Goal: Task Accomplishment & Management: Use online tool/utility

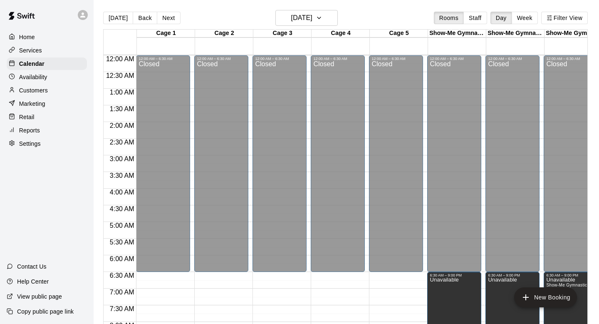
scroll to position [206, 0]
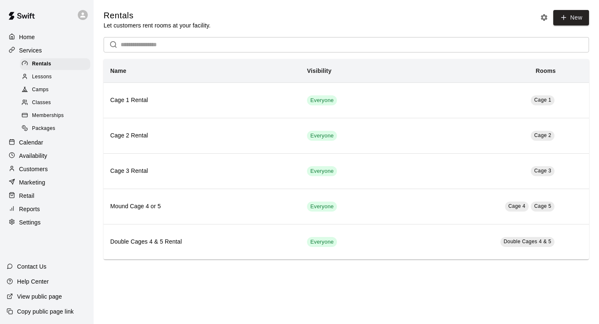
click at [49, 109] on link "Memberships" at bounding box center [57, 115] width 74 height 13
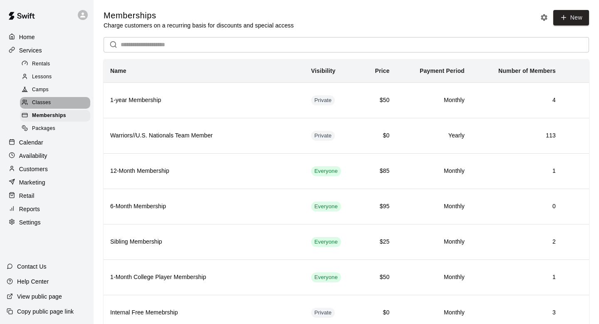
click at [48, 104] on span "Classes" at bounding box center [41, 103] width 19 height 8
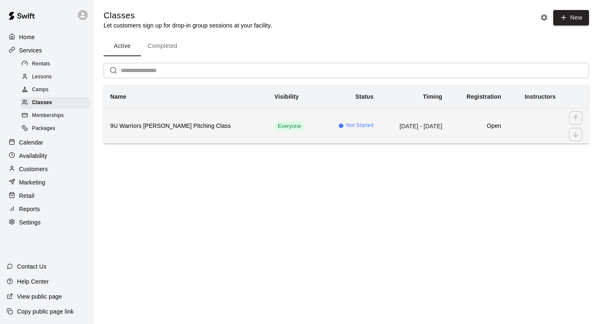
click at [186, 118] on th "9U Warriors Fewell Pitching Class" at bounding box center [186, 125] width 164 height 35
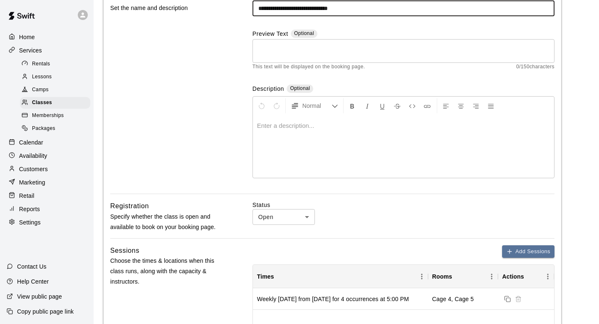
scroll to position [84, 0]
click at [34, 146] on p "Calendar" at bounding box center [31, 142] width 24 height 8
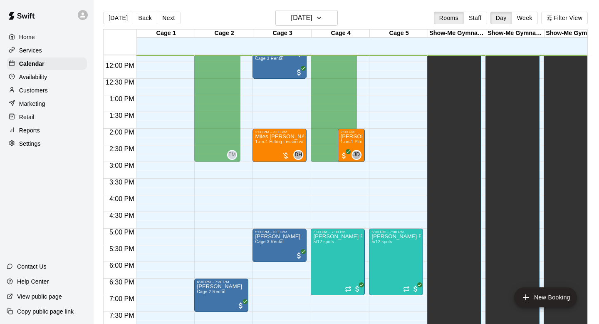
scroll to position [395, 0]
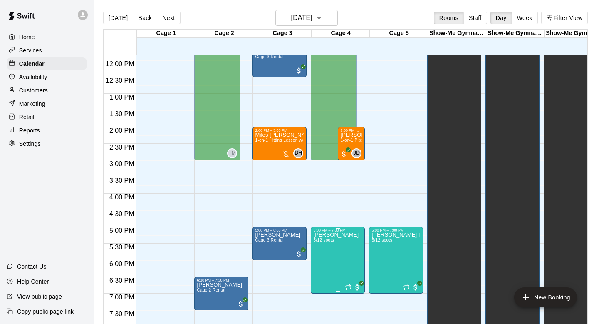
click at [318, 204] on div at bounding box center [299, 162] width 599 height 324
click at [33, 80] on p "Availability" at bounding box center [33, 77] width 28 height 8
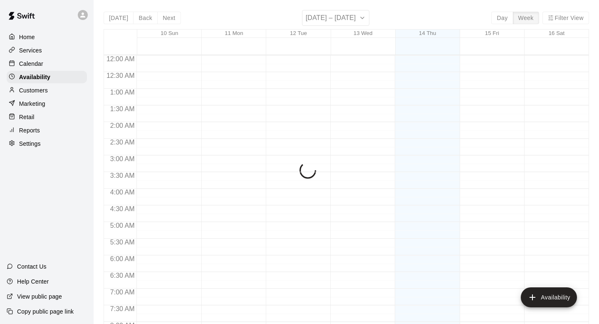
scroll to position [397, 0]
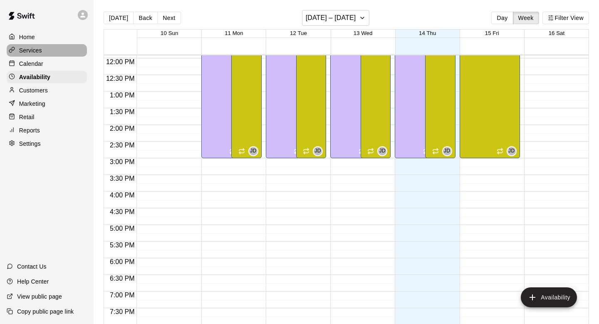
click at [40, 50] on p "Services" at bounding box center [30, 50] width 23 height 8
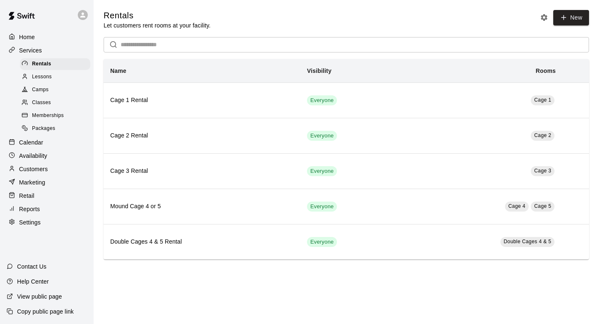
click at [58, 71] on div "Lessons" at bounding box center [55, 77] width 70 height 12
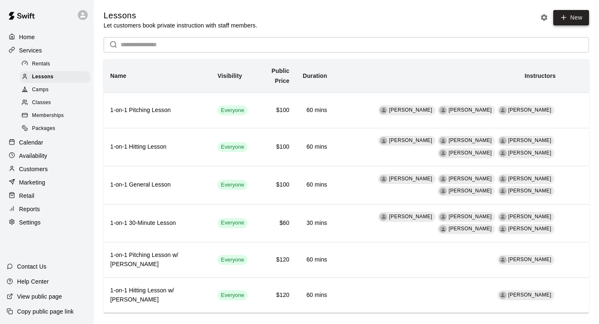
click at [571, 15] on link "New" at bounding box center [572, 17] width 36 height 15
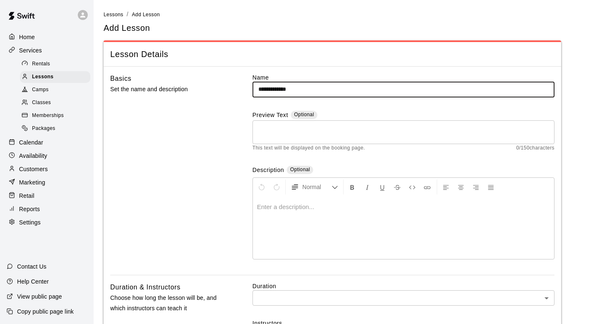
type input "**********"
click at [201, 115] on div "Basics Set the name and description" at bounding box center [168, 173] width 116 height 201
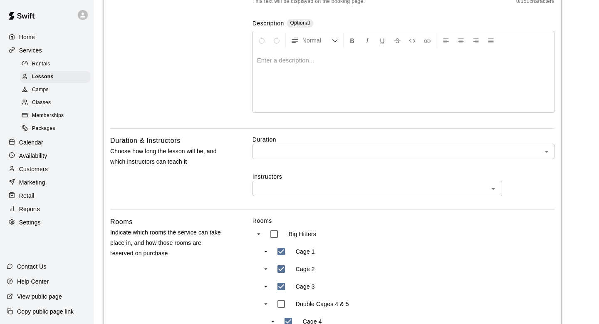
scroll to position [148, 0]
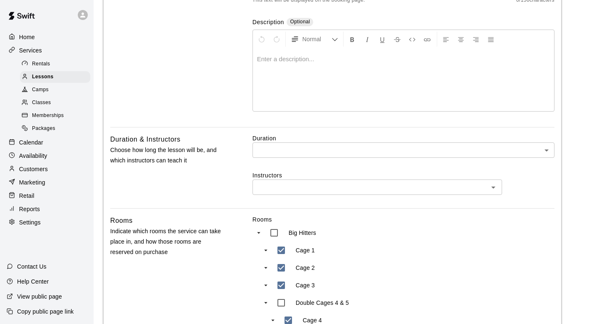
click at [260, 152] on body "**********" at bounding box center [299, 249] width 599 height 794
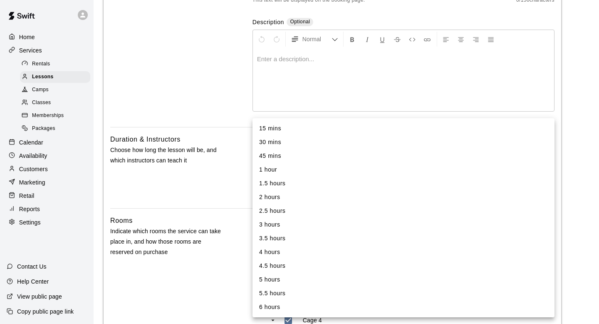
click at [271, 170] on li "1 hour" at bounding box center [404, 170] width 302 height 14
type input "**"
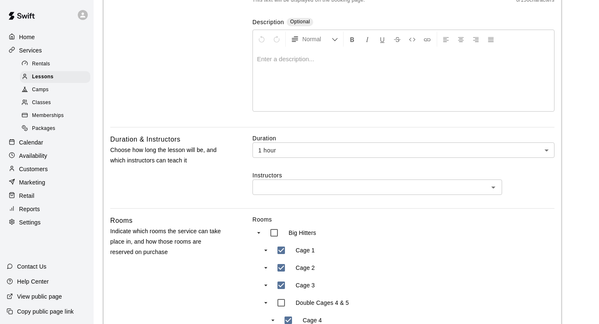
click at [236, 163] on div "Duration & Instructors Choose how long the lesson will be, and which instructor…" at bounding box center [332, 171] width 445 height 75
click at [262, 183] on input "text" at bounding box center [370, 187] width 231 height 10
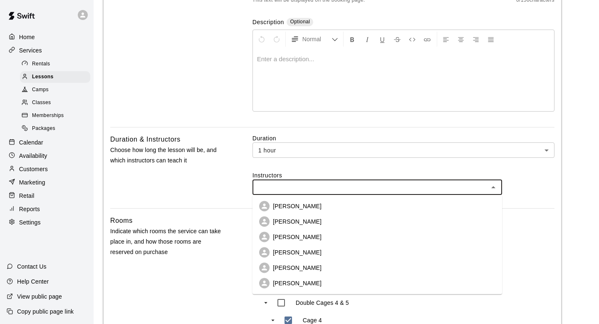
click at [286, 234] on p "Kyle Brown" at bounding box center [297, 237] width 49 height 8
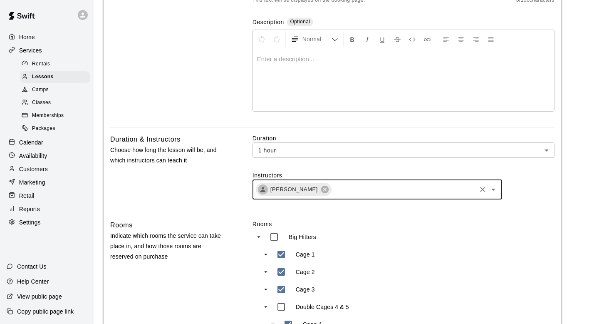
click at [345, 183] on div "Kyle Brown ​" at bounding box center [378, 189] width 250 height 20
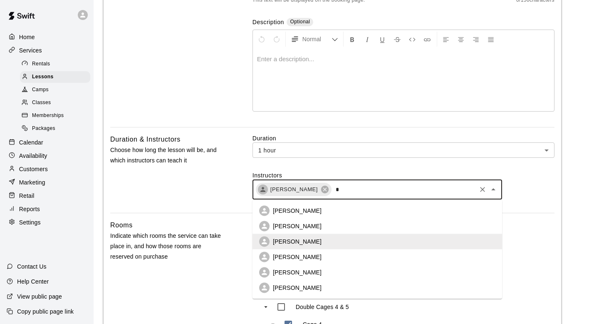
type input "**"
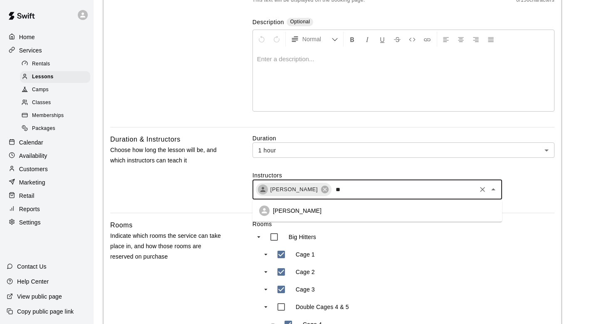
click at [315, 213] on li "Tre Morris" at bounding box center [378, 210] width 250 height 15
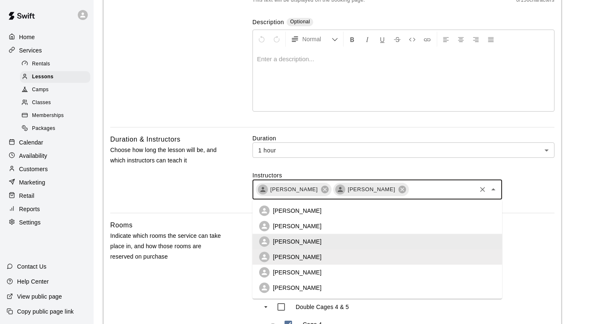
click at [410, 186] on input "text" at bounding box center [442, 189] width 65 height 10
click at [315, 270] on li "Jake Deakins" at bounding box center [378, 272] width 250 height 15
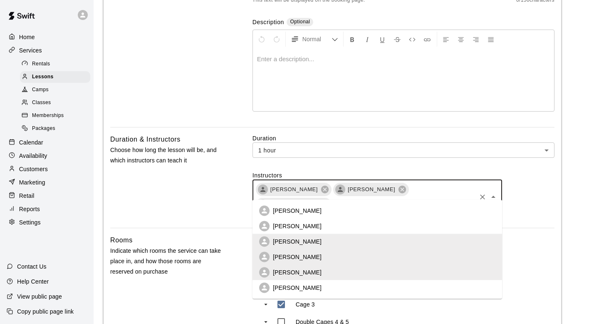
click at [444, 199] on input "text" at bounding box center [404, 204] width 143 height 10
click at [328, 222] on li "Colby Fitch" at bounding box center [378, 226] width 250 height 15
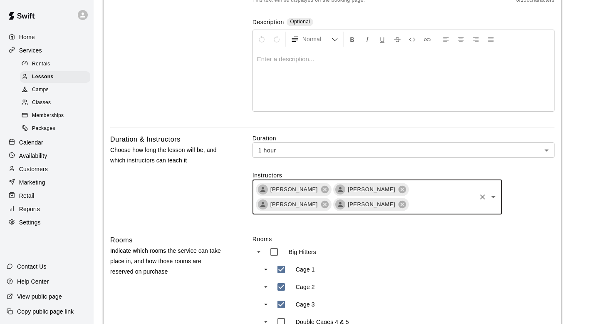
click at [196, 200] on div "Duration & Instructors Choose how long the lesson will be, and which instructor…" at bounding box center [168, 181] width 116 height 94
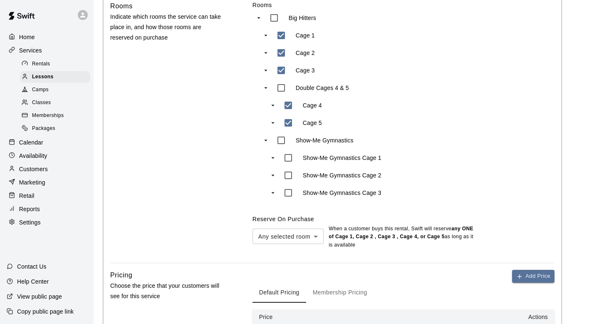
scroll to position [364, 0]
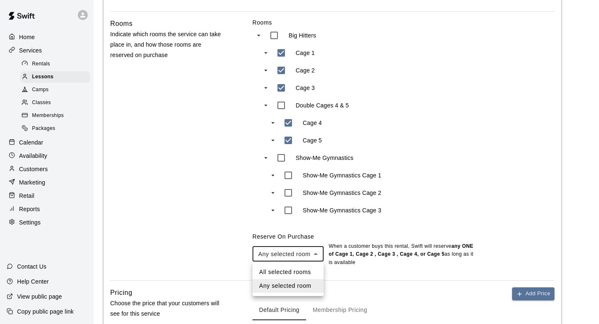
click at [298, 258] on body "**********" at bounding box center [299, 38] width 599 height 805
click at [290, 286] on li "Any selected room" at bounding box center [288, 286] width 71 height 14
click at [239, 277] on div "Rooms Indicate which rooms the service can take place in, and how those rooms a…" at bounding box center [332, 149] width 445 height 262
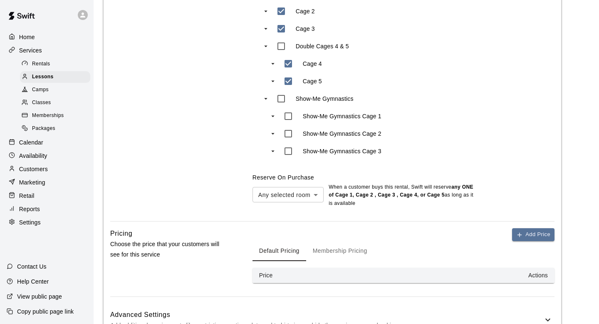
scroll to position [482, 0]
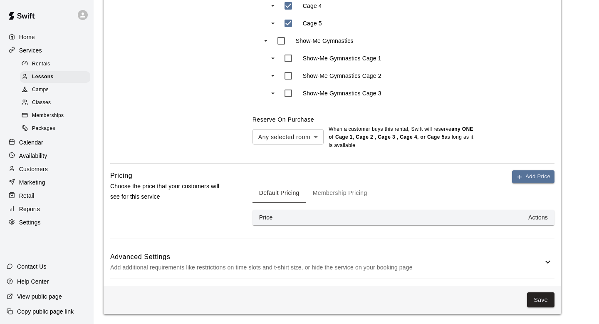
click at [343, 217] on th "Actions" at bounding box center [445, 217] width 219 height 15
click at [541, 177] on button "Add Price" at bounding box center [533, 176] width 42 height 13
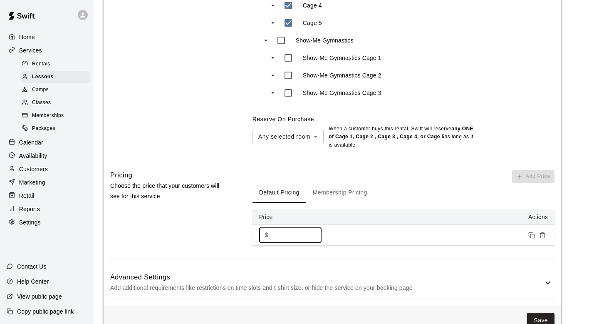
click at [301, 234] on input "*" at bounding box center [297, 234] width 50 height 15
type input "*"
type input "**"
click at [169, 271] on div "Advanced Settings Add additional requirements like restrictions on time slots a…" at bounding box center [332, 282] width 445 height 33
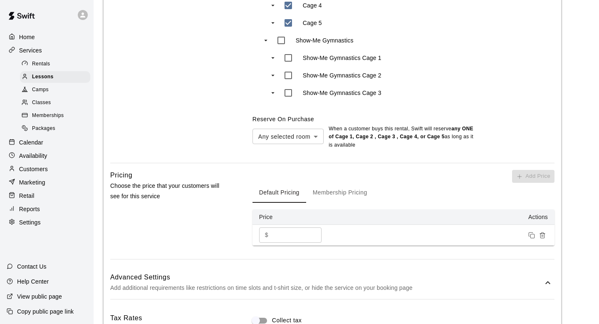
scroll to position [517, 0]
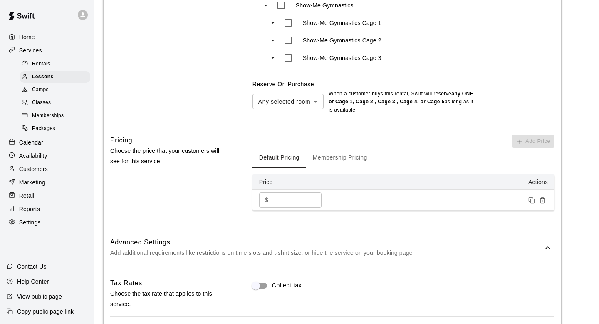
click at [331, 152] on button "Membership Pricing" at bounding box center [340, 158] width 68 height 20
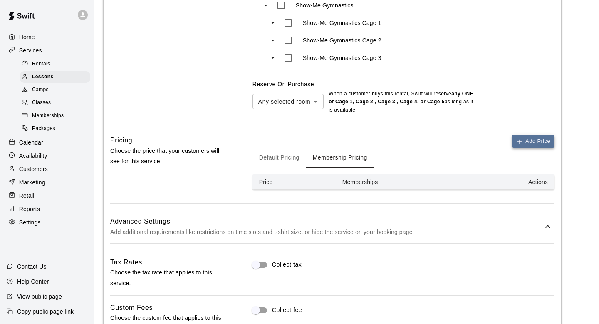
click at [528, 148] on div "Add Price Default Pricing Membership Pricing Price Memberships Actions" at bounding box center [404, 162] width 302 height 55
click at [532, 136] on button "Add Price" at bounding box center [533, 141] width 42 height 13
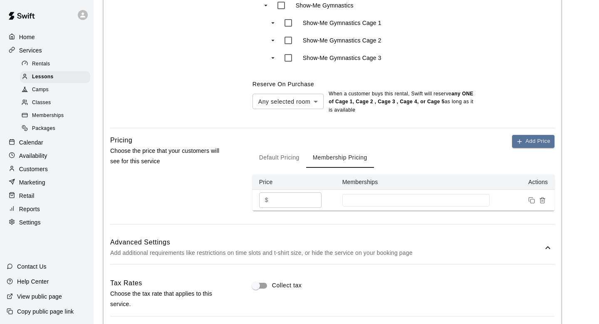
click at [301, 207] on input "*" at bounding box center [297, 199] width 50 height 15
type input "**"
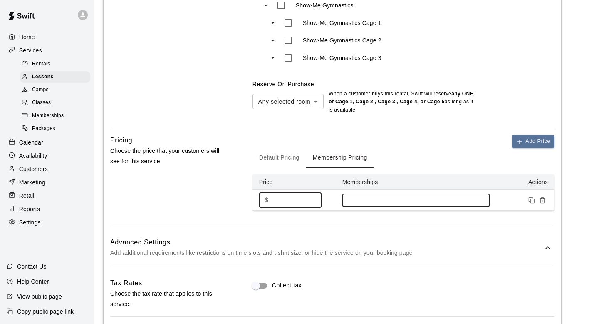
click at [396, 198] on input at bounding box center [416, 200] width 139 height 7
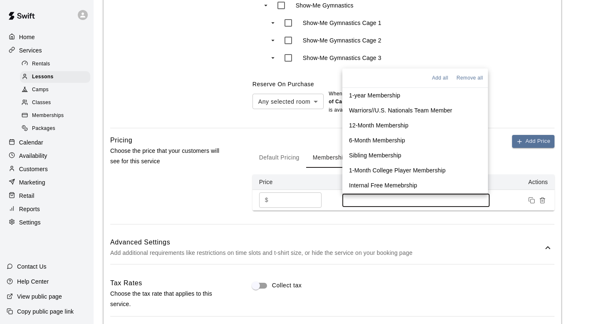
click at [395, 106] on p "Warriors//U.S. Nationals Team Member" at bounding box center [400, 110] width 103 height 8
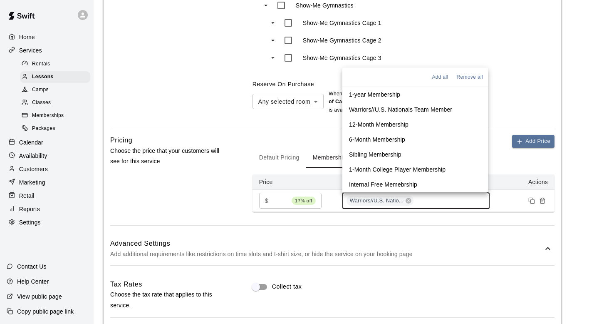
click at [384, 95] on p "1-year Membership" at bounding box center [374, 94] width 51 height 8
click at [385, 120] on p "12-Month Membership" at bounding box center [379, 124] width 60 height 8
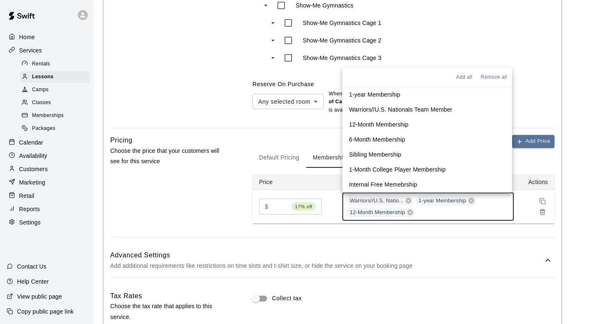
click at [379, 140] on p "6-Month Membership" at bounding box center [377, 139] width 56 height 8
click at [351, 154] on p "Sibling Membership" at bounding box center [375, 154] width 52 height 8
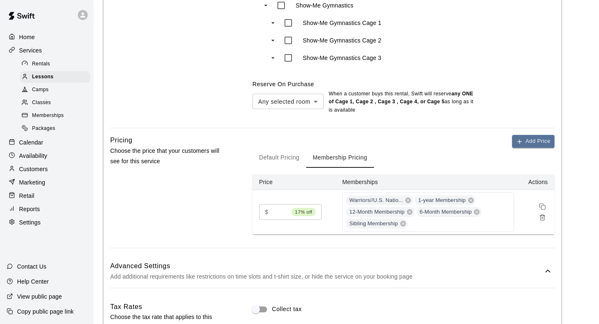
click at [214, 185] on div "Pricing Choose the price that your customers will see for this service" at bounding box center [168, 191] width 116 height 113
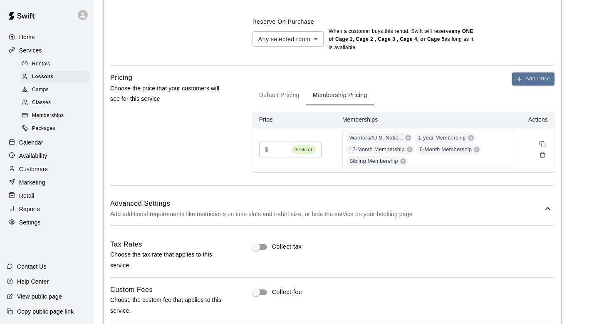
scroll to position [600, 0]
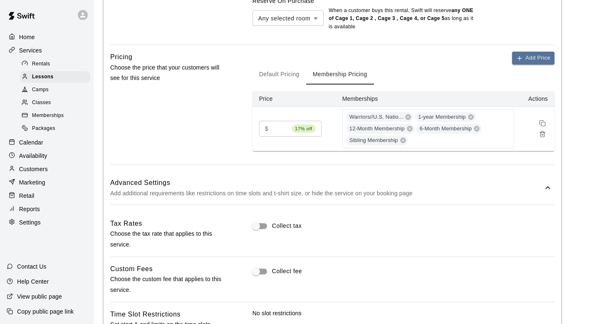
click at [221, 191] on p "Add additional requirements like restrictions on time slots and t-shirt size, o…" at bounding box center [326, 193] width 433 height 10
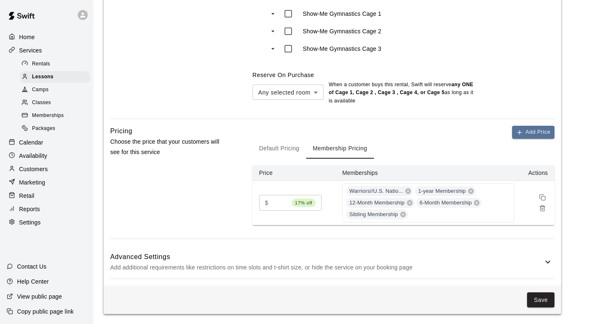
scroll to position [526, 0]
click at [329, 249] on div "Advanced Settings Add additional requirements like restrictions on time slots a…" at bounding box center [332, 262] width 445 height 33
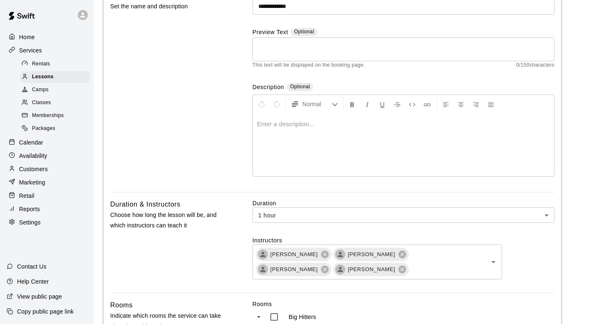
scroll to position [0, 0]
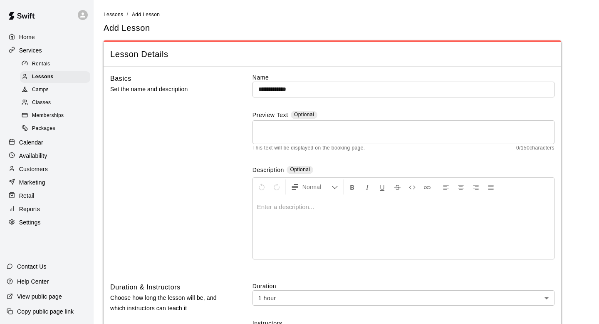
click at [54, 95] on div "Camps" at bounding box center [55, 90] width 70 height 12
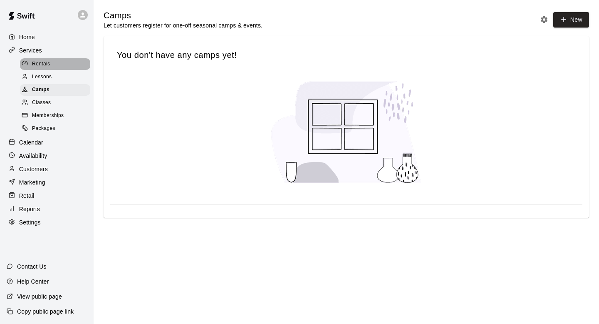
click at [57, 64] on div "Rentals" at bounding box center [55, 64] width 70 height 12
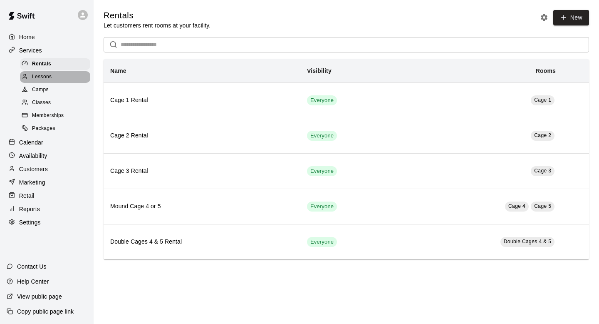
click at [55, 73] on div "Lessons" at bounding box center [55, 77] width 70 height 12
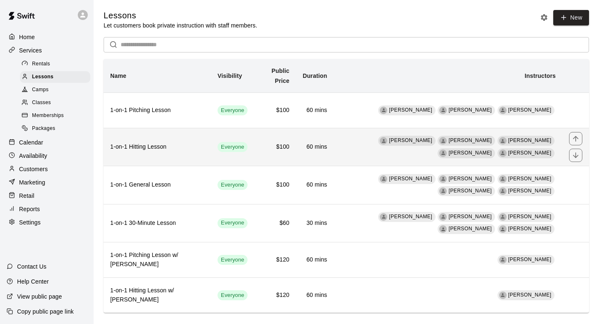
scroll to position [12, 0]
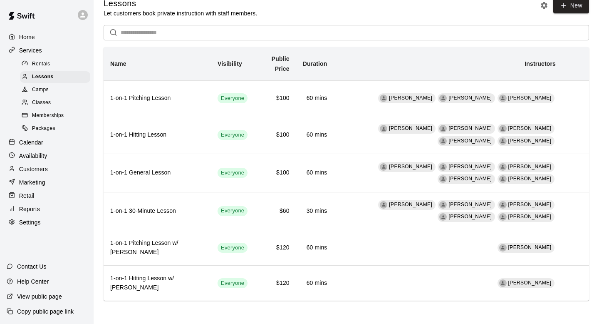
click at [571, 13] on span "New" at bounding box center [563, 8] width 51 height 20
click at [572, 7] on link "New" at bounding box center [572, 5] width 36 height 15
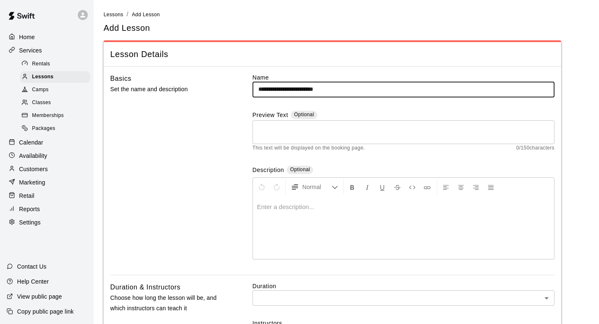
type input "**********"
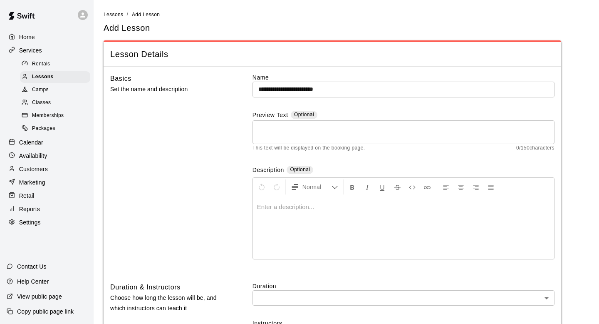
click at [148, 108] on div "Basics Set the name and description" at bounding box center [168, 173] width 116 height 201
click at [303, 133] on textarea at bounding box center [404, 132] width 291 height 17
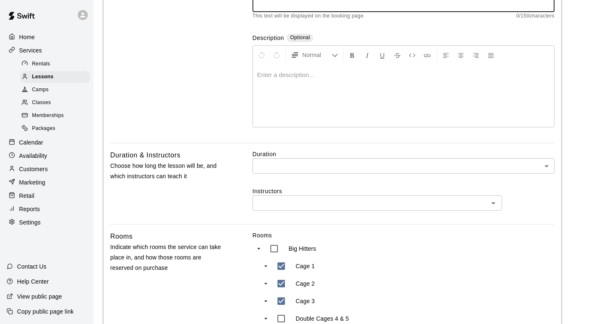
scroll to position [133, 0]
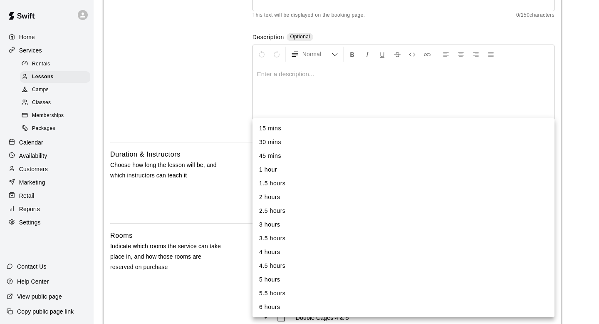
click at [304, 162] on body "**********" at bounding box center [299, 264] width 599 height 794
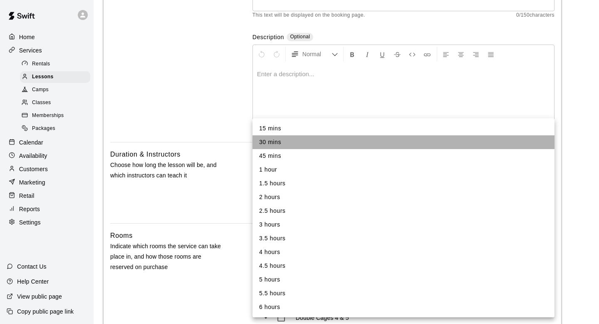
click at [285, 139] on li "30 mins" at bounding box center [404, 142] width 302 height 14
type input "**"
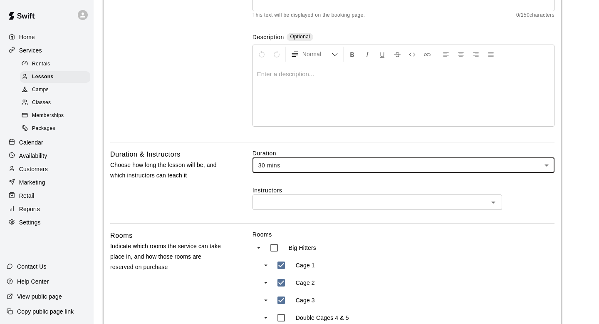
click at [217, 153] on div "Duration & Instructors Choose how long the lesson will be, and which instructor…" at bounding box center [168, 186] width 116 height 75
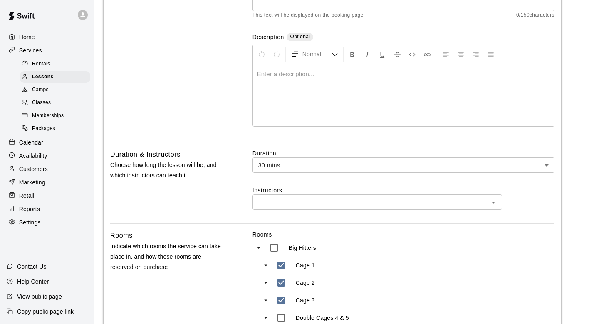
click at [275, 204] on input "text" at bounding box center [370, 202] width 231 height 10
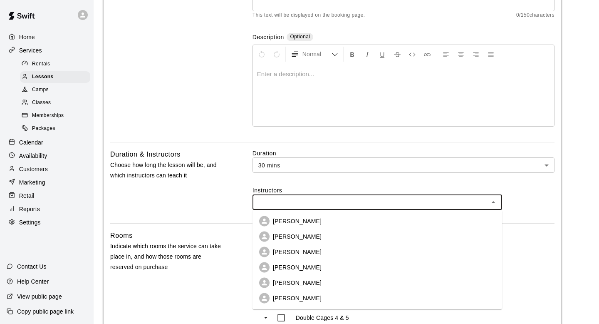
click at [281, 293] on li "Danny Hill" at bounding box center [378, 298] width 250 height 15
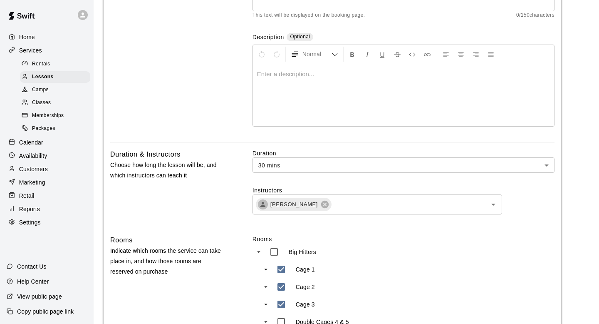
click at [193, 203] on div "Duration & Instructors Choose how long the lesson will be, and which instructor…" at bounding box center [168, 188] width 116 height 79
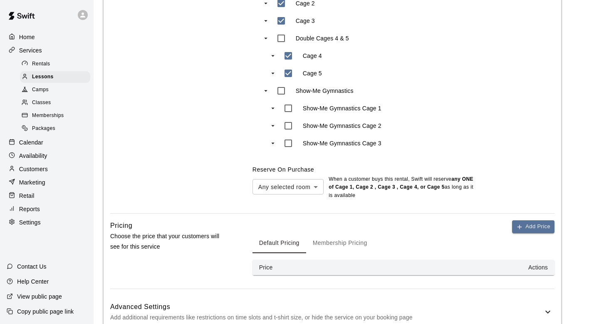
scroll to position [417, 0]
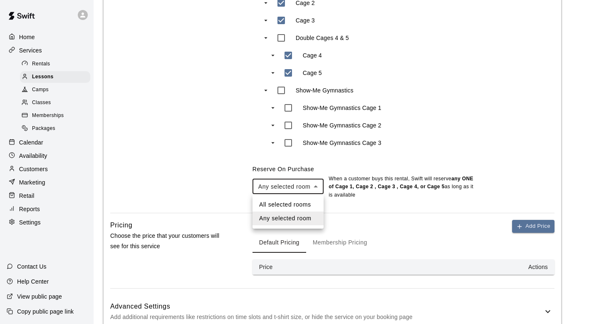
click at [279, 219] on li "Any selected room" at bounding box center [288, 218] width 71 height 14
click at [230, 212] on div "Rooms Indicate which rooms the service can take place in, and how those rooms a…" at bounding box center [332, 82] width 445 height 262
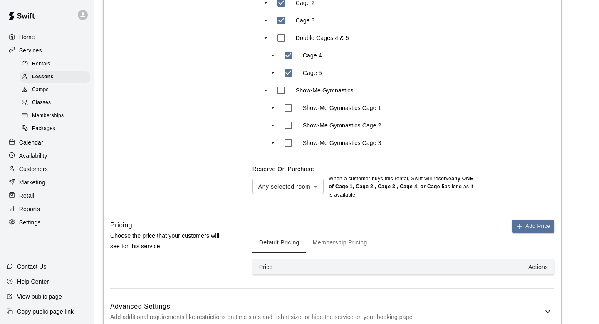
scroll to position [467, 0]
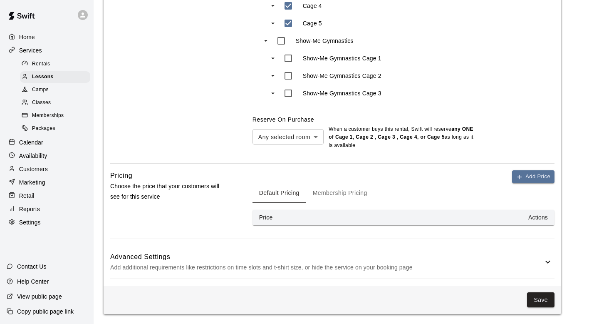
click at [278, 216] on th "Price" at bounding box center [294, 217] width 83 height 15
click at [525, 176] on button "Add Price" at bounding box center [533, 176] width 42 height 13
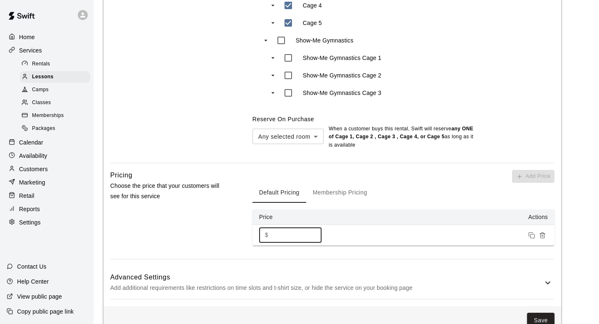
click at [309, 234] on input "*" at bounding box center [297, 234] width 50 height 15
type input "**"
click at [348, 184] on button "Membership Pricing" at bounding box center [340, 193] width 68 height 20
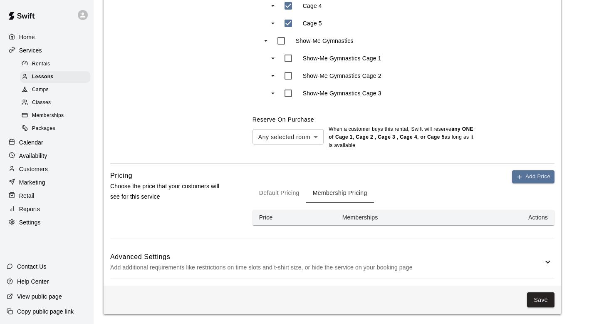
click at [547, 184] on div "Default Pricing Membership Pricing" at bounding box center [404, 193] width 302 height 20
click at [542, 177] on button "Add Price" at bounding box center [533, 176] width 42 height 13
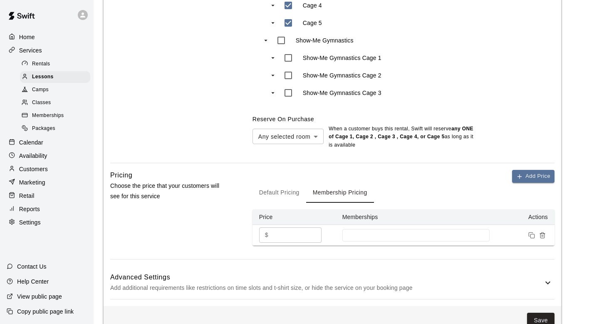
click at [299, 247] on div "Add Price Default Pricing Membership Pricing Price Memberships Actions $ * ​" at bounding box center [404, 214] width 302 height 89
click at [299, 240] on input "*" at bounding box center [297, 234] width 50 height 15
type input "**"
click at [271, 191] on button "Default Pricing" at bounding box center [280, 193] width 54 height 20
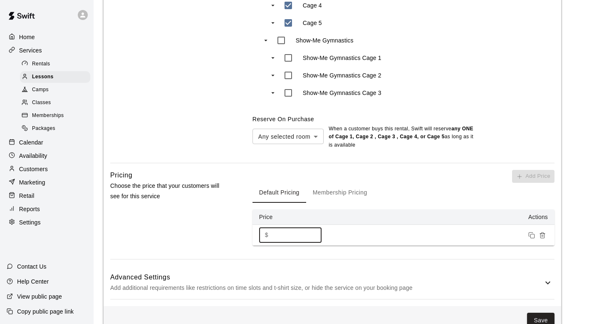
click at [285, 239] on input "**" at bounding box center [297, 234] width 50 height 15
type input "*"
type input "**"
click at [343, 199] on button "Membership Pricing" at bounding box center [340, 193] width 68 height 20
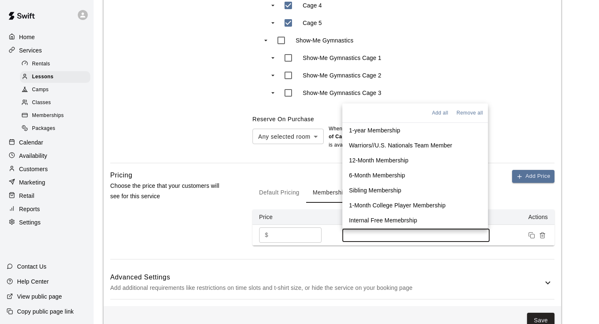
click at [370, 233] on input at bounding box center [416, 235] width 139 height 7
click at [371, 132] on p "1-year Membership" at bounding box center [374, 130] width 51 height 8
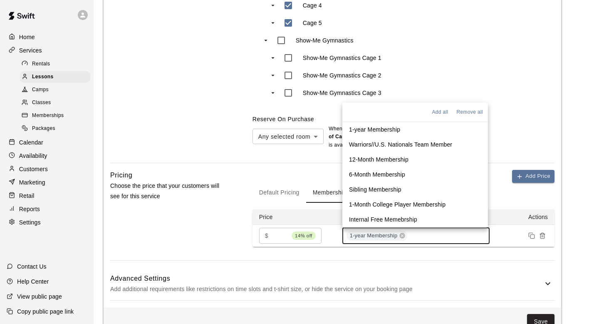
click at [386, 159] on p "12-Month Membership" at bounding box center [379, 159] width 60 height 8
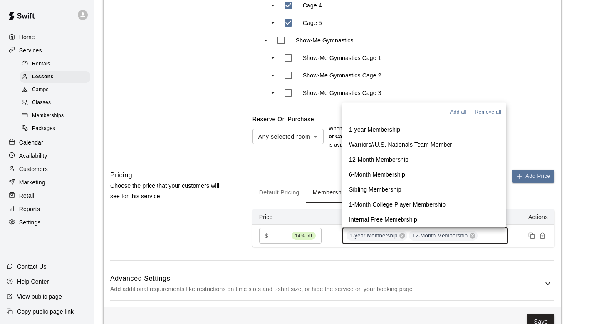
click at [388, 142] on p "Warriors//U.S. Nationals Team Member" at bounding box center [400, 144] width 103 height 8
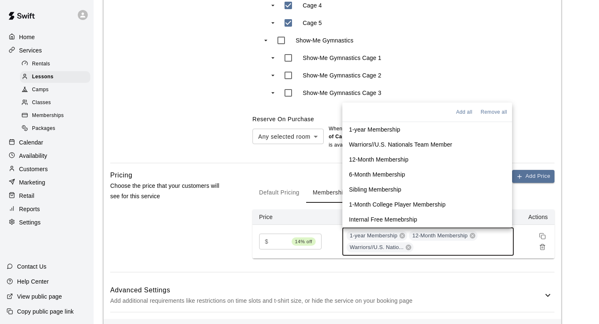
click at [386, 174] on p "6-Month Membership" at bounding box center [377, 174] width 56 height 8
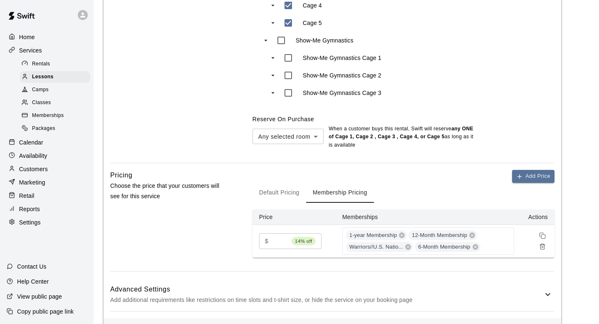
click at [391, 271] on div "Add Price Default Pricing Membership Pricing Price Memberships Actions $ ** 14%…" at bounding box center [404, 220] width 302 height 101
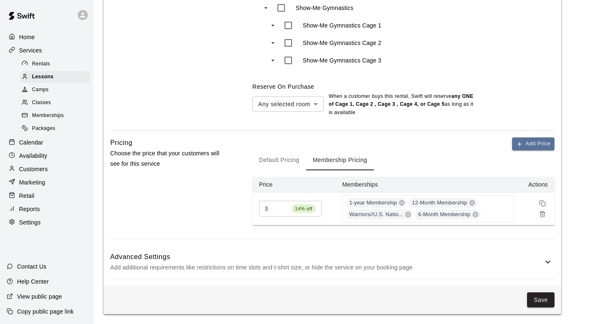
click at [444, 273] on div "Advanced Settings Add additional requirements like restrictions on time slots a…" at bounding box center [332, 262] width 445 height 33
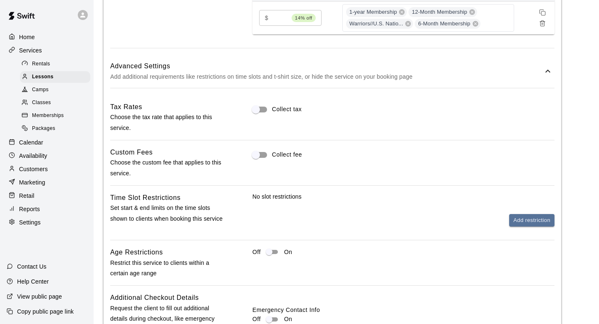
scroll to position [707, 0]
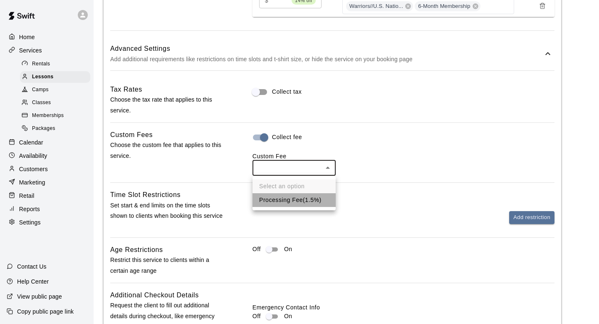
click at [272, 200] on li "Processing Fee ( 1.5% )" at bounding box center [294, 200] width 83 height 14
type input "***"
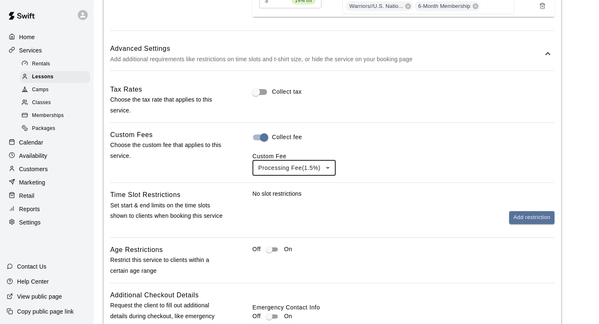
click at [326, 200] on div "No slot restrictions Add restriction" at bounding box center [404, 206] width 302 height 35
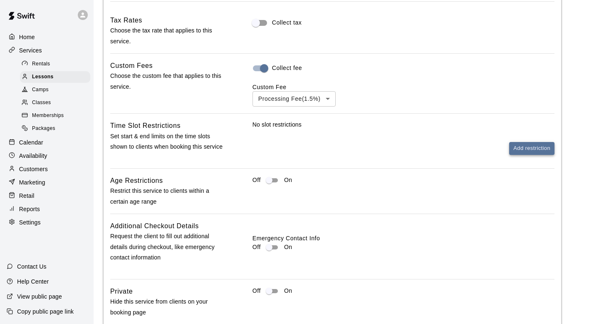
click at [519, 149] on button "Add restriction" at bounding box center [532, 148] width 45 height 13
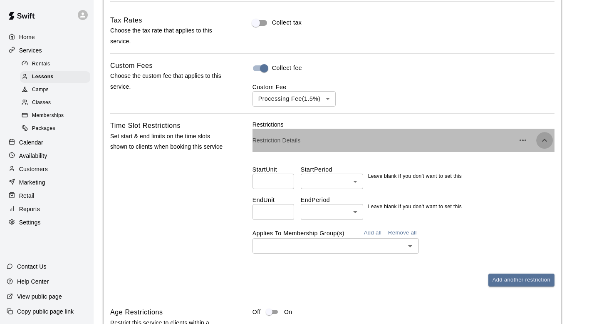
click at [544, 140] on icon "button" at bounding box center [544, 140] width 5 height 3
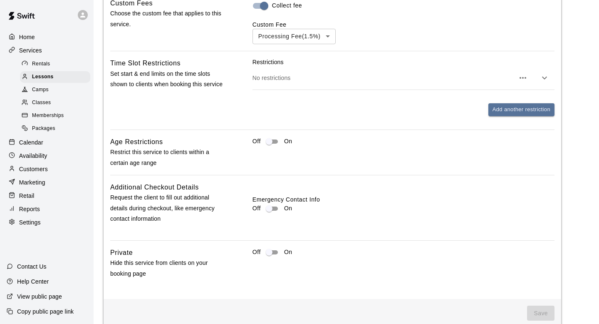
scroll to position [853, 0]
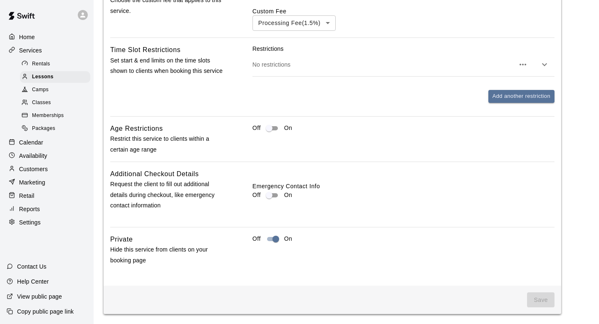
click at [534, 299] on span "Save" at bounding box center [540, 299] width 27 height 15
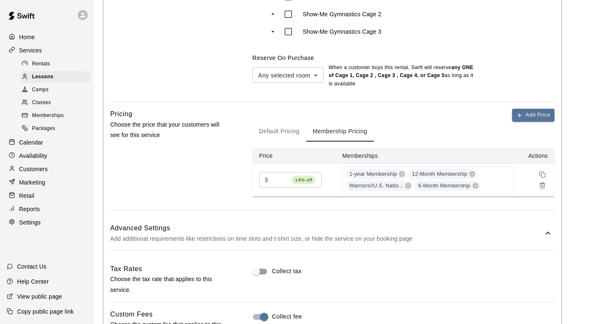
scroll to position [522, 0]
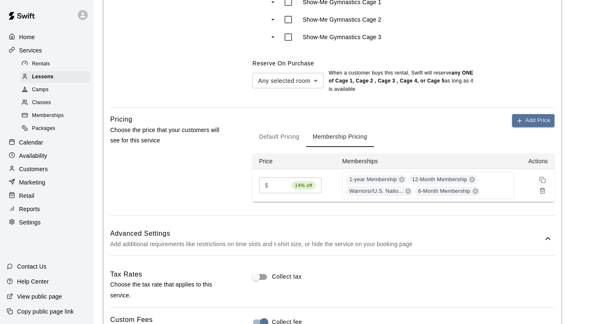
click at [439, 241] on p "Add additional requirements like restrictions on time slots and t-shirt size, o…" at bounding box center [326, 244] width 433 height 10
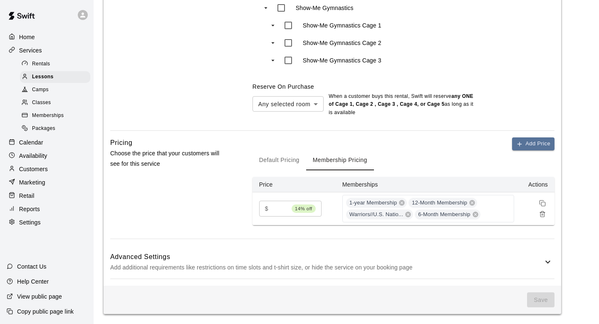
scroll to position [500, 0]
click at [546, 301] on span "Save" at bounding box center [540, 299] width 27 height 15
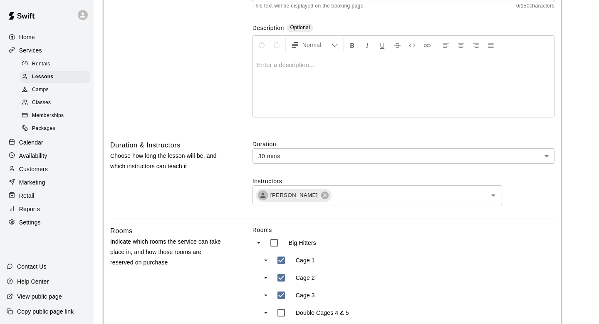
scroll to position [0, 0]
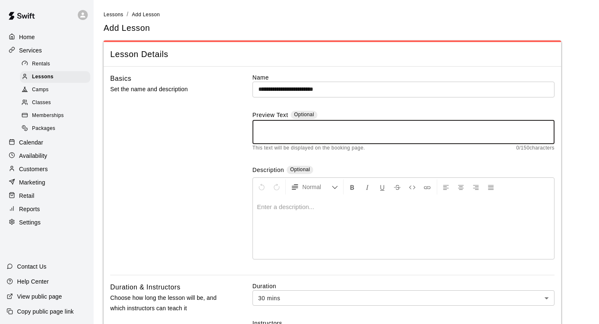
click at [395, 131] on textarea at bounding box center [404, 132] width 291 height 17
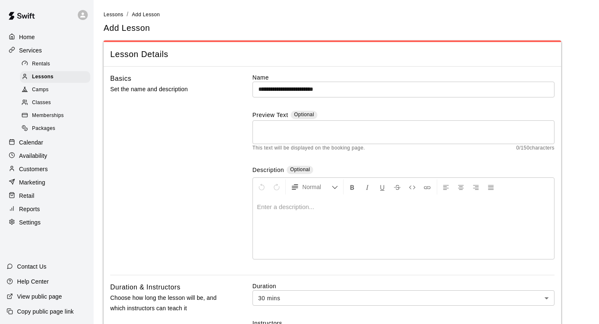
click at [211, 124] on div "Basics Set the name and description" at bounding box center [168, 173] width 116 height 201
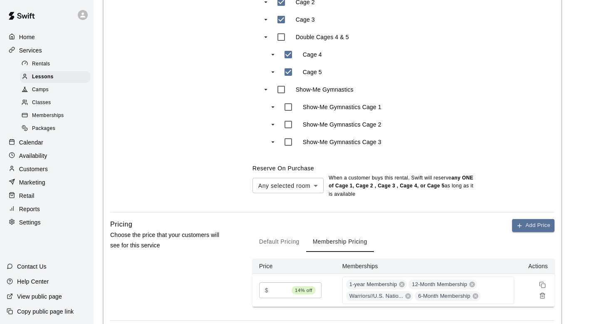
scroll to position [500, 0]
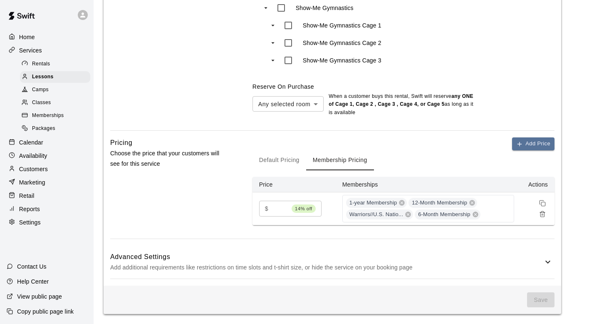
click at [282, 249] on div "Advanced Settings Add additional requirements like restrictions on time slots a…" at bounding box center [332, 262] width 445 height 33
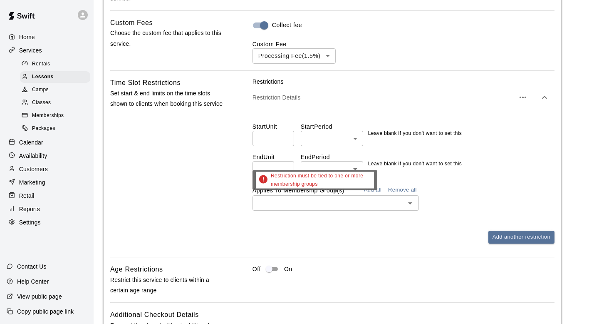
scroll to position [820, 0]
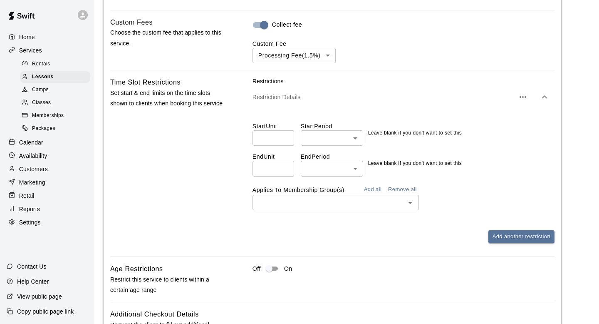
click at [248, 234] on div "Time Slot Restrictions Set start & end limits on the time slots shown to client…" at bounding box center [332, 166] width 445 height 179
click at [410, 188] on button "Remove all" at bounding box center [402, 189] width 33 height 13
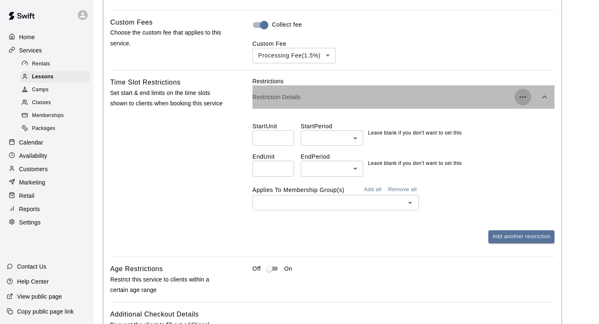
click at [528, 103] on button "button" at bounding box center [523, 97] width 17 height 17
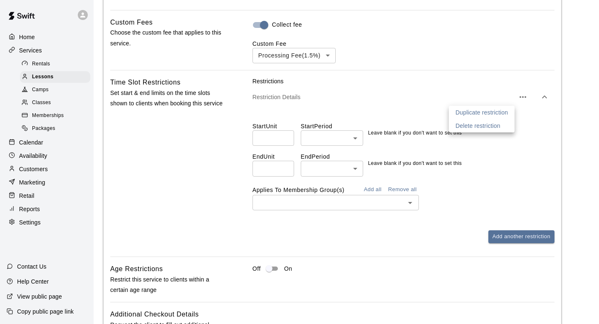
click at [482, 124] on p "Delete restriction" at bounding box center [478, 126] width 45 height 8
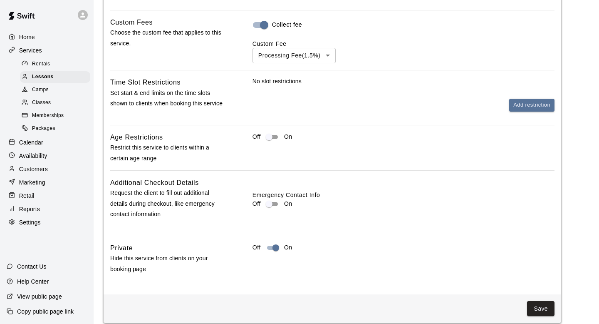
scroll to position [829, 0]
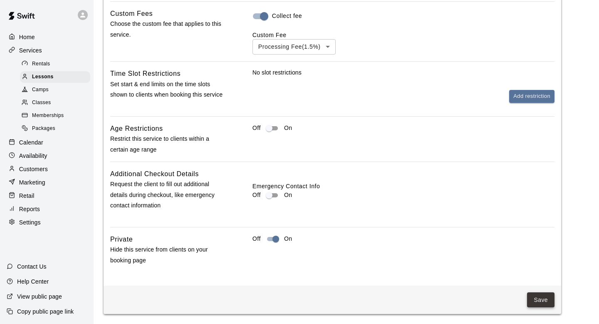
click at [543, 300] on button "Save" at bounding box center [540, 299] width 27 height 15
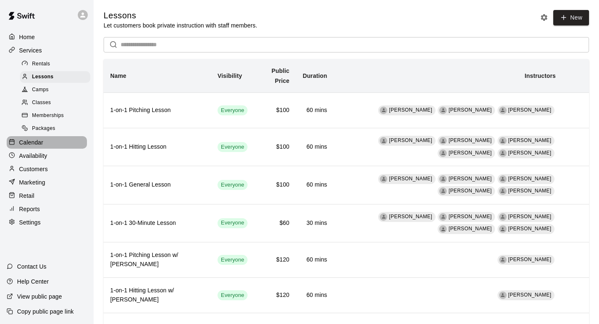
click at [52, 146] on div "Calendar" at bounding box center [47, 142] width 80 height 12
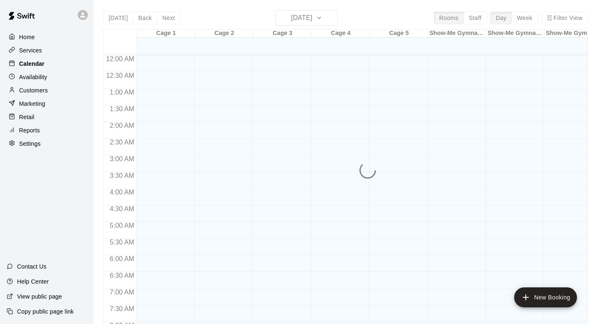
scroll to position [402, 0]
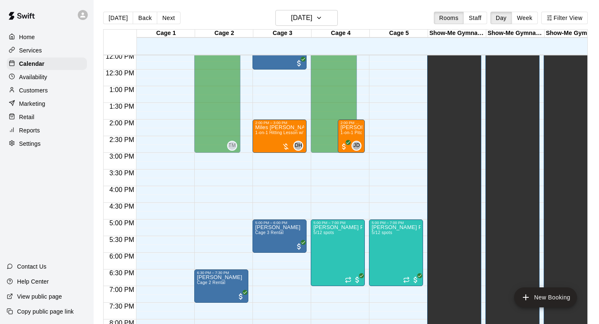
click at [37, 82] on div "Availability" at bounding box center [47, 77] width 80 height 12
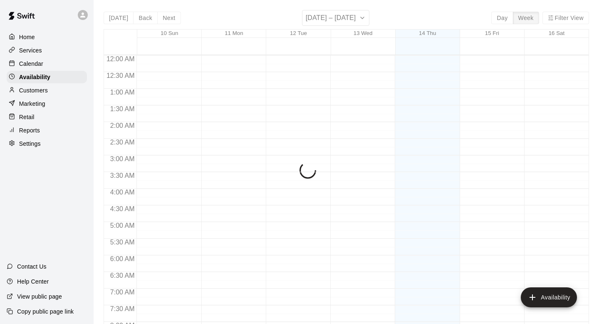
click at [37, 95] on div "Customers" at bounding box center [47, 90] width 80 height 12
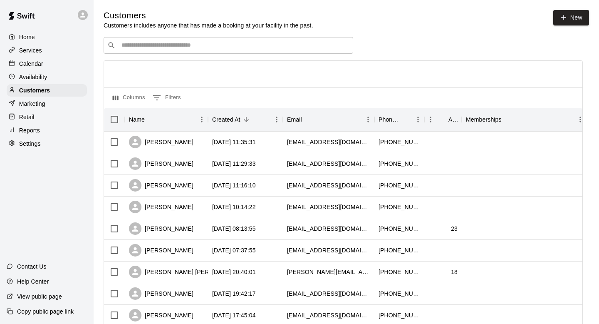
click at [37, 103] on p "Marketing" at bounding box center [32, 103] width 26 height 8
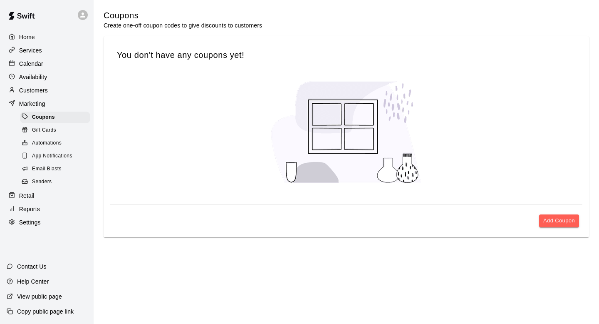
click at [35, 203] on div "Reports" at bounding box center [47, 209] width 80 height 12
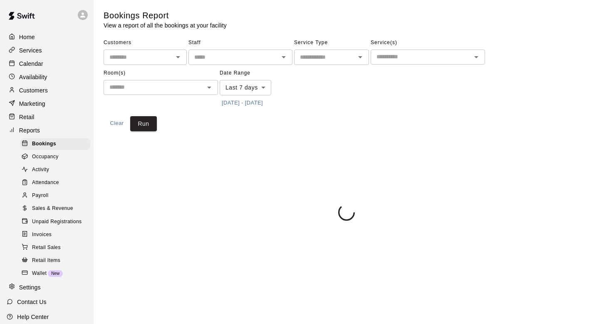
click at [40, 228] on link "Unpaid Registrations" at bounding box center [57, 221] width 74 height 13
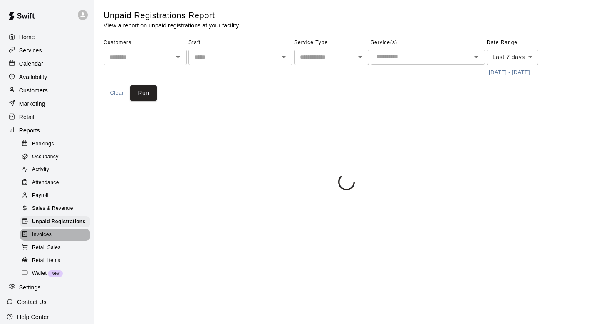
click at [40, 233] on span "Invoices" at bounding box center [42, 235] width 20 height 8
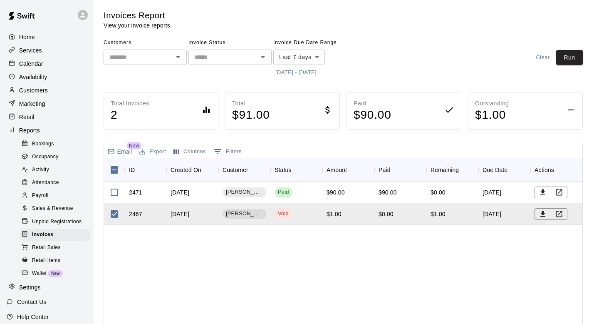
click at [124, 134] on div "Invoices Report View your invoice reports Customers ​ Invoice Status ​ Invoice …" at bounding box center [344, 222] width 480 height 424
click at [27, 99] on p "Marketing" at bounding box center [32, 103] width 26 height 8
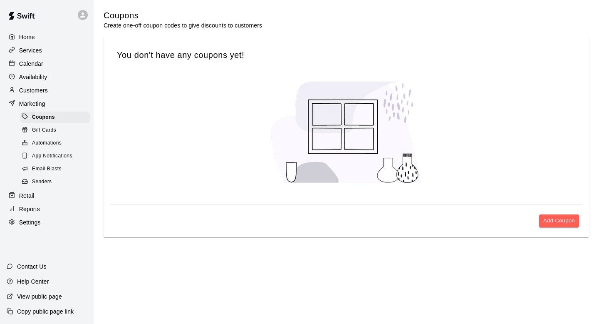
click at [30, 86] on p "Customers" at bounding box center [33, 90] width 29 height 8
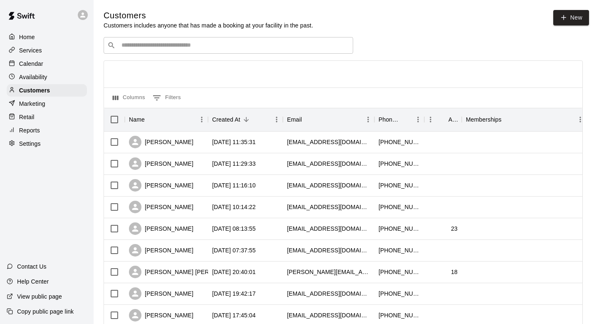
click at [281, 84] on div at bounding box center [343, 74] width 479 height 27
click at [60, 312] on p "Copy public page link" at bounding box center [45, 311] width 57 height 8
